Goal: Task Accomplishment & Management: Use online tool/utility

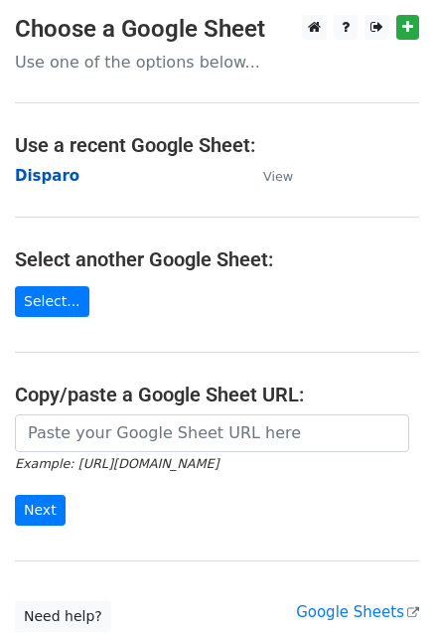
click at [34, 170] on strong "Disparo" at bounding box center [47, 176] width 65 height 18
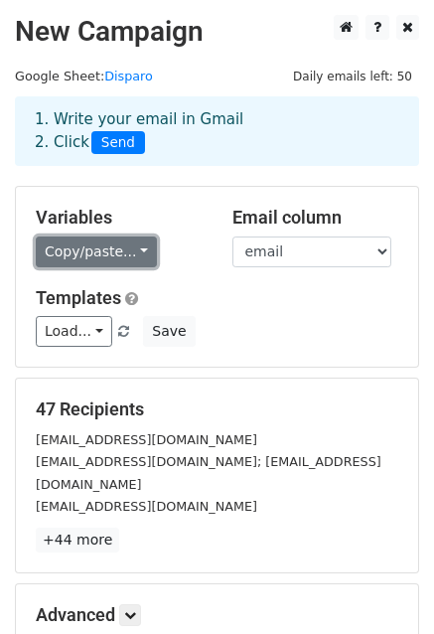
click at [93, 248] on link "Copy/paste..." at bounding box center [96, 251] width 121 height 31
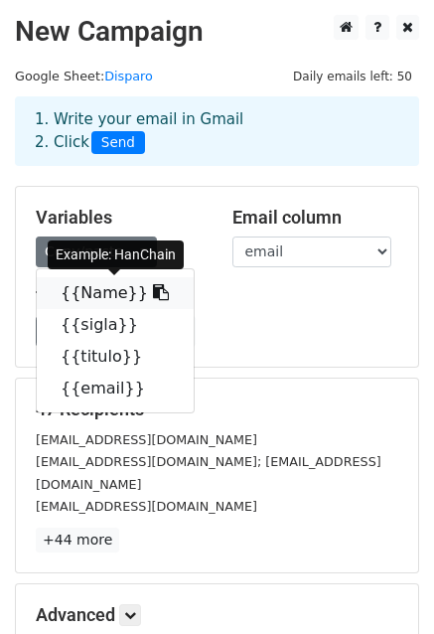
click at [84, 297] on link "{{Name}}" at bounding box center [115, 293] width 157 height 32
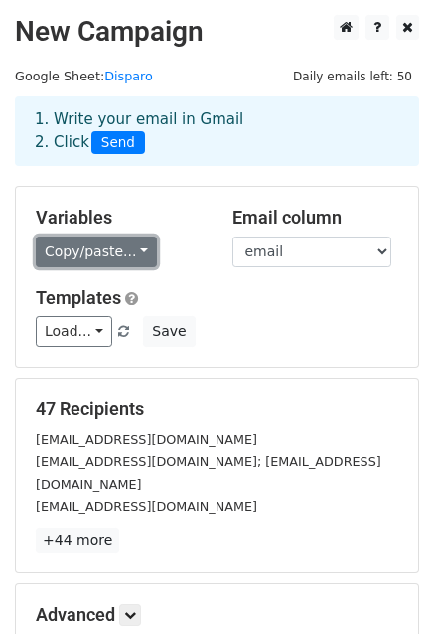
click at [100, 255] on link "Copy/paste..." at bounding box center [96, 251] width 121 height 31
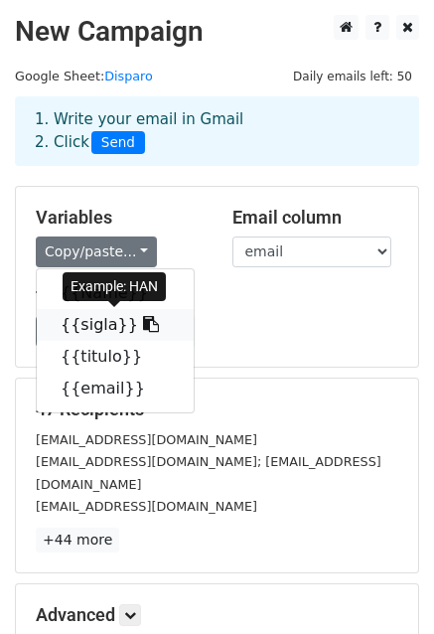
click at [98, 329] on link "{{sigla}}" at bounding box center [115, 325] width 157 height 32
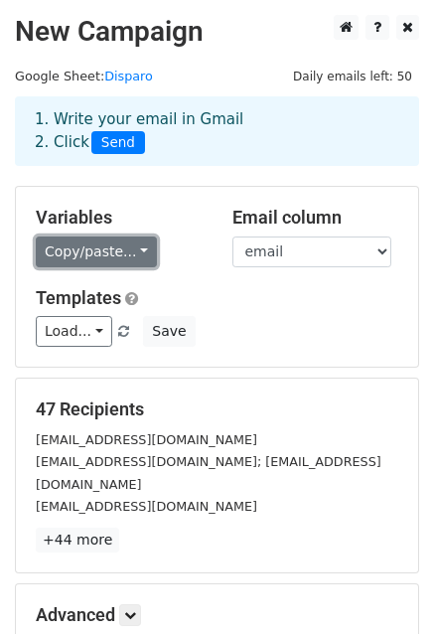
click at [103, 245] on link "Copy/paste..." at bounding box center [96, 251] width 121 height 31
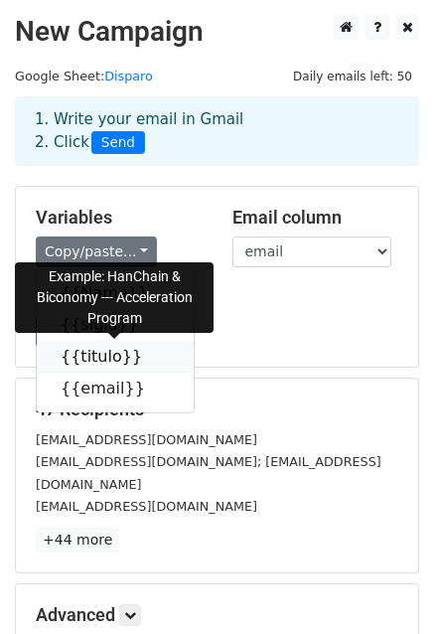
click at [112, 361] on link "{{titulo}}" at bounding box center [115, 357] width 157 height 32
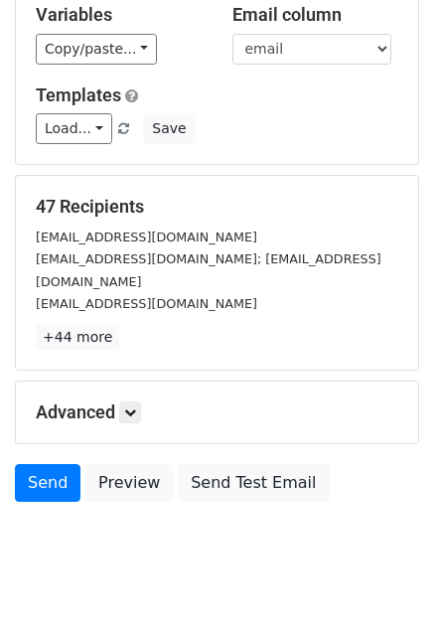
scroll to position [215, 0]
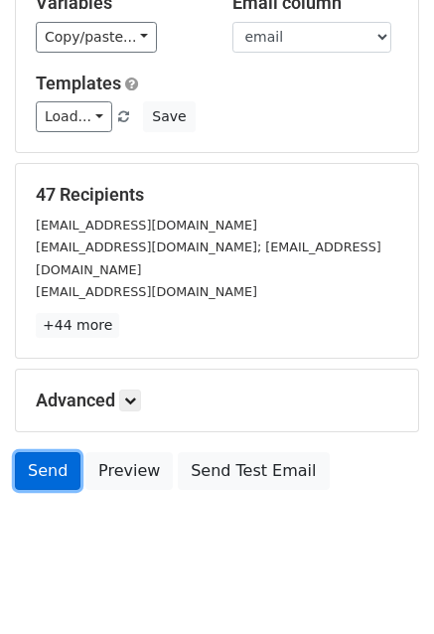
click at [40, 452] on link "Send" at bounding box center [48, 471] width 66 height 38
